Goal: Task Accomplishment & Management: Manage account settings

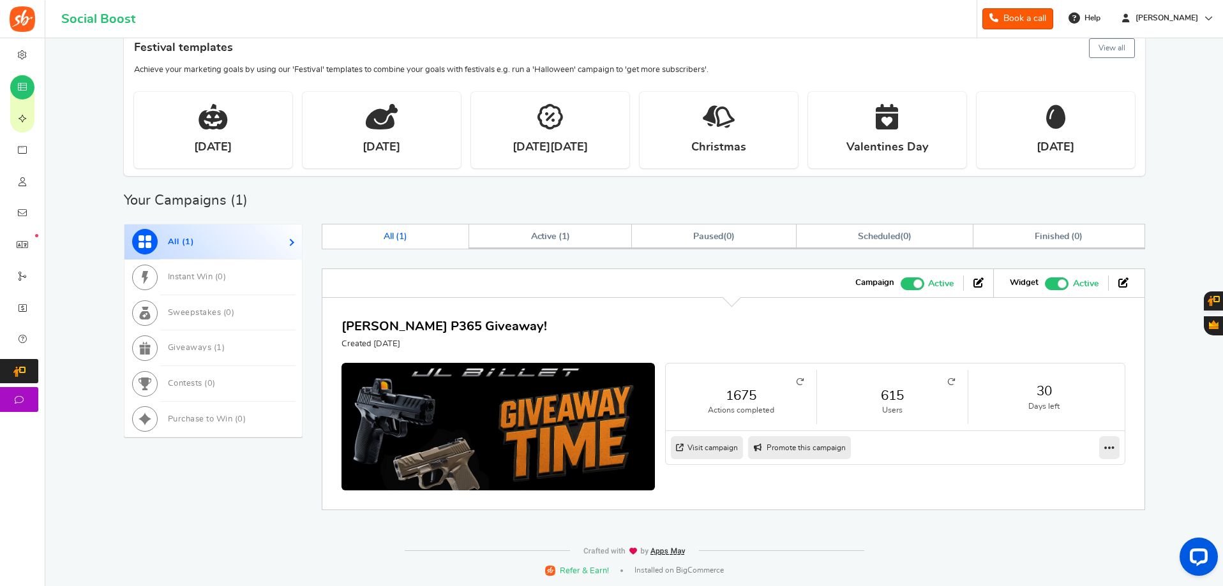
click at [754, 405] on small "Actions completed" at bounding box center [740, 410] width 125 height 11
click at [891, 400] on link "615" at bounding box center [891, 396] width 125 height 19
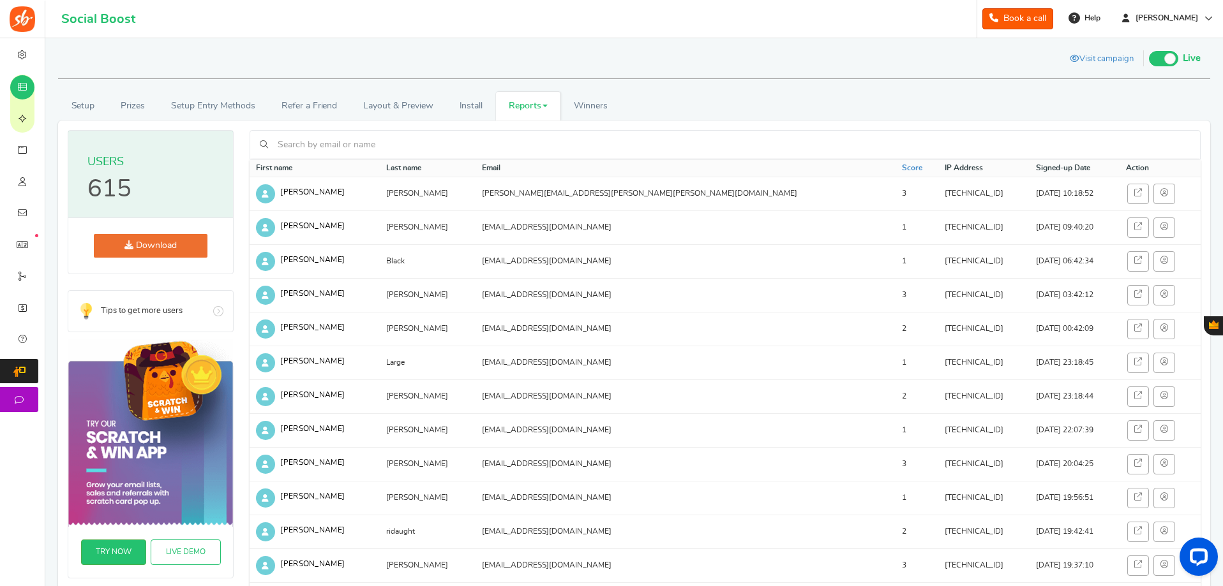
click at [156, 249] on link "Download" at bounding box center [151, 246] width 114 height 24
click at [75, 100] on link "Setup" at bounding box center [83, 106] width 50 height 29
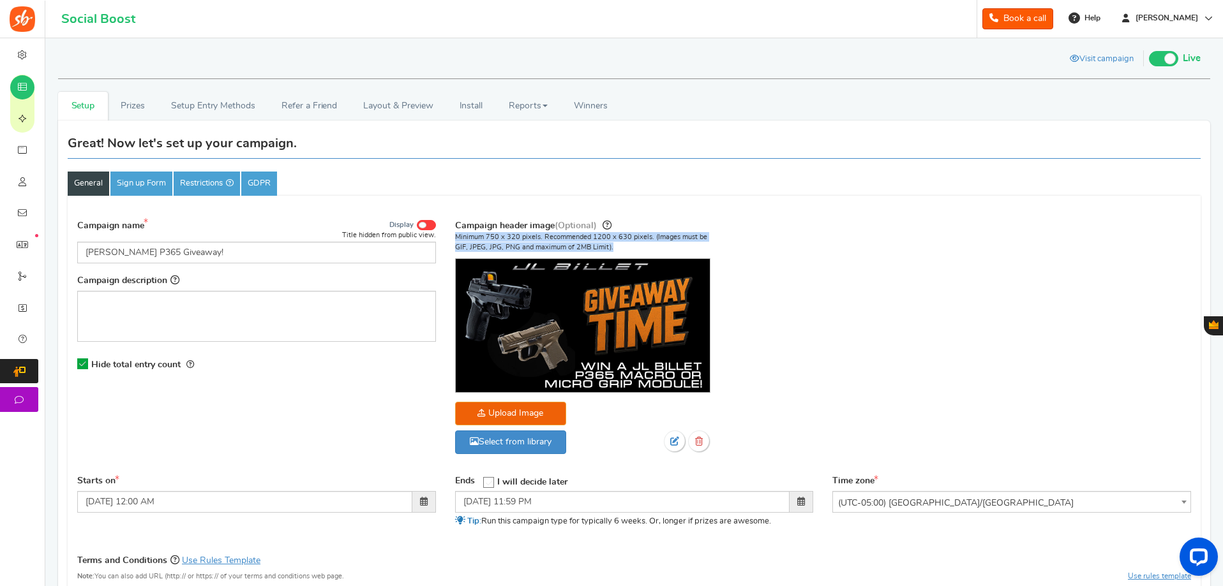
drag, startPoint x: 617, startPoint y: 246, endPoint x: 457, endPoint y: 228, distance: 161.1
click at [455, 231] on div "Campaign header image (Optional) Minimum 750 x 320 pixels. Recommended 1200 x 6…" at bounding box center [634, 342] width 359 height 248
click at [457, 225] on label "Campaign header image (Optional)" at bounding box center [533, 225] width 156 height 15
drag, startPoint x: 455, startPoint y: 222, endPoint x: 666, endPoint y: 246, distance: 212.5
click at [666, 246] on div "Campaign header image (Optional) Minimum 750 x 320 pixels. Recommended 1200 x 6…" at bounding box center [634, 342] width 359 height 248
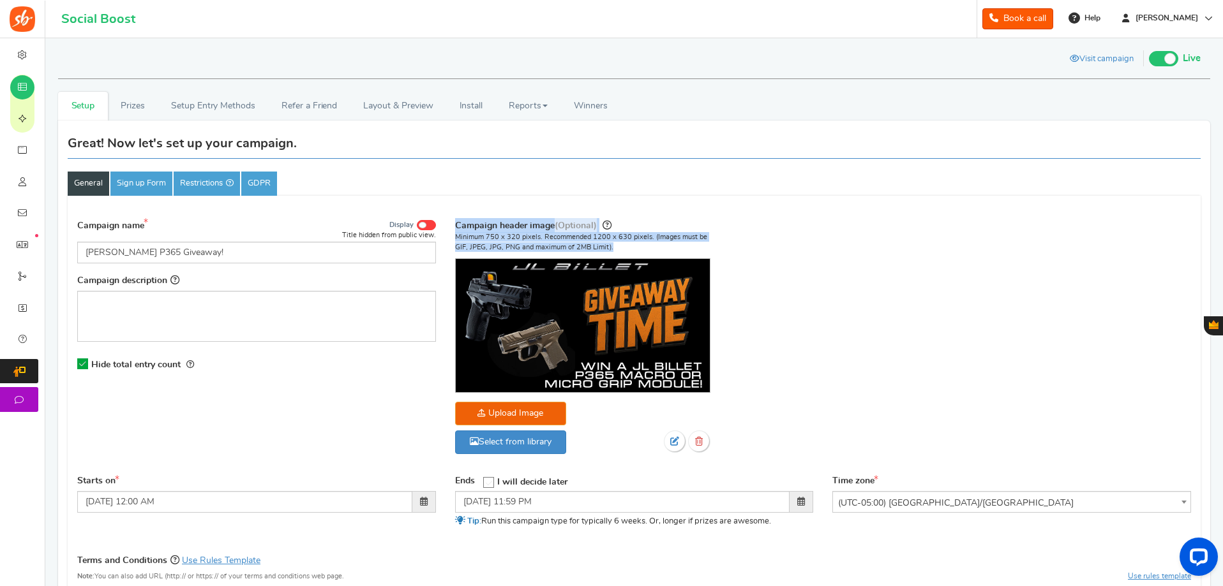
click at [666, 246] on p "Minimum 750 x 320 pixels. Recommended 1200 x 630 pixels. (Images must be GIF, J…" at bounding box center [582, 242] width 255 height 20
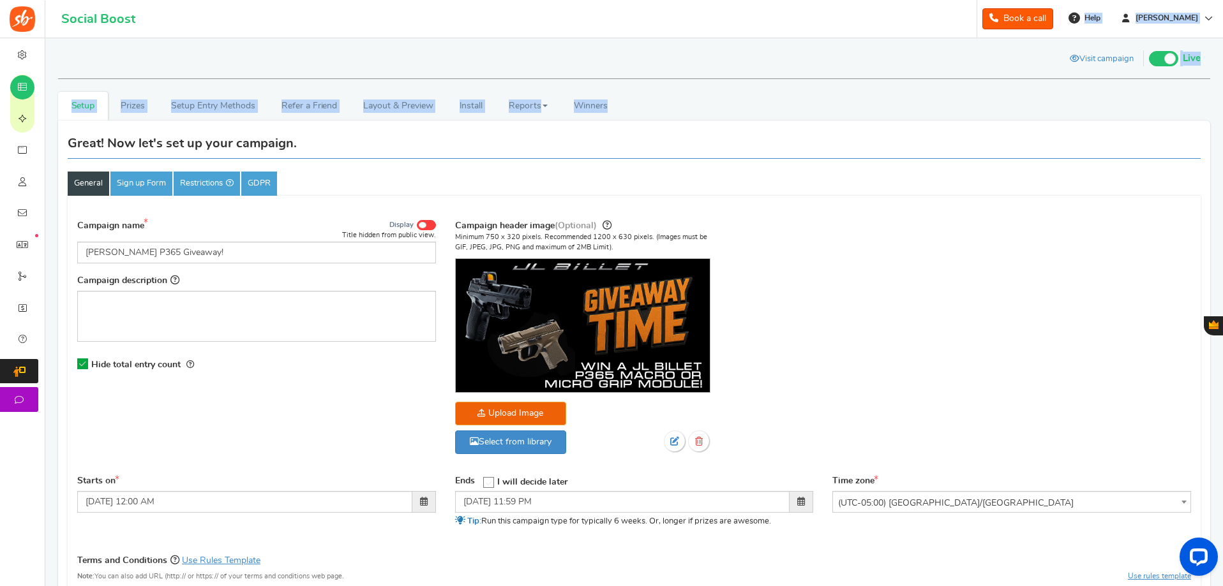
drag, startPoint x: 685, startPoint y: -77, endPoint x: 755, endPoint y: -77, distance: 70.2
click at [755, 0] on html "For the best experience, view this on a desktop! Social Boost Book a call 0 WAR…" at bounding box center [611, 293] width 1223 height 586
